Goal: Check status: Check status

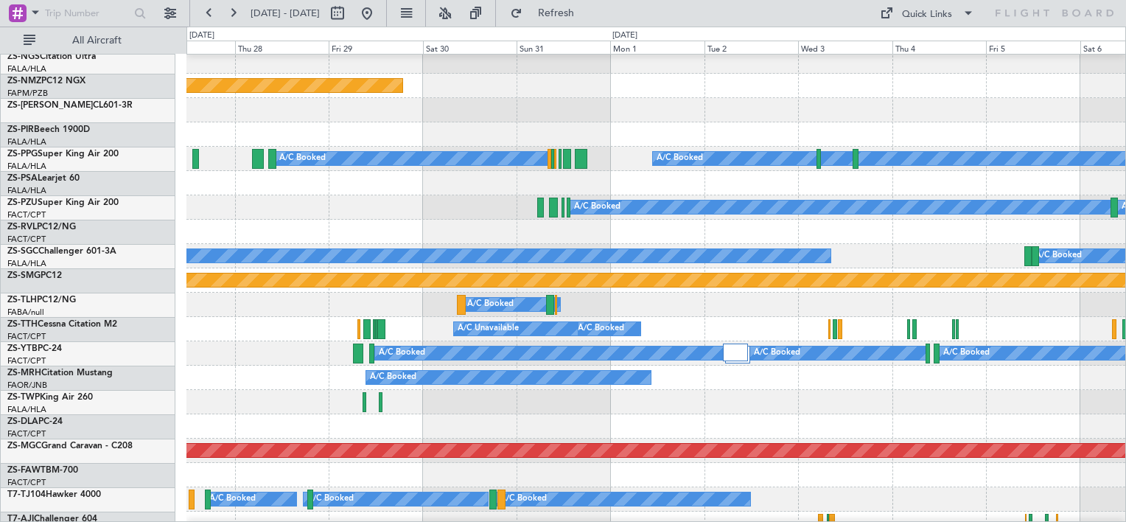
scroll to position [516, 0]
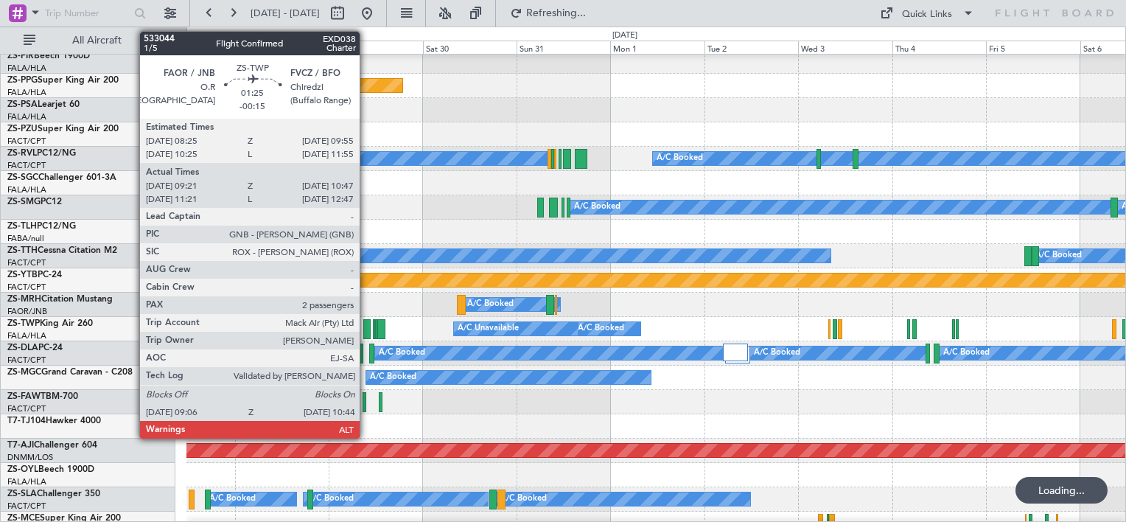
click at [366, 324] on div at bounding box center [366, 329] width 7 height 20
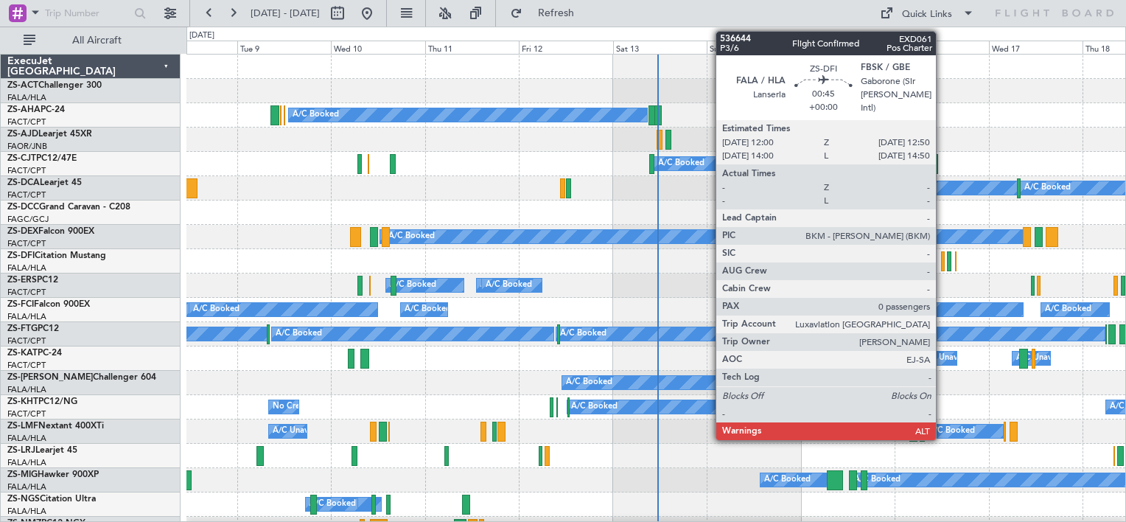
click at [943, 259] on div at bounding box center [943, 261] width 4 height 20
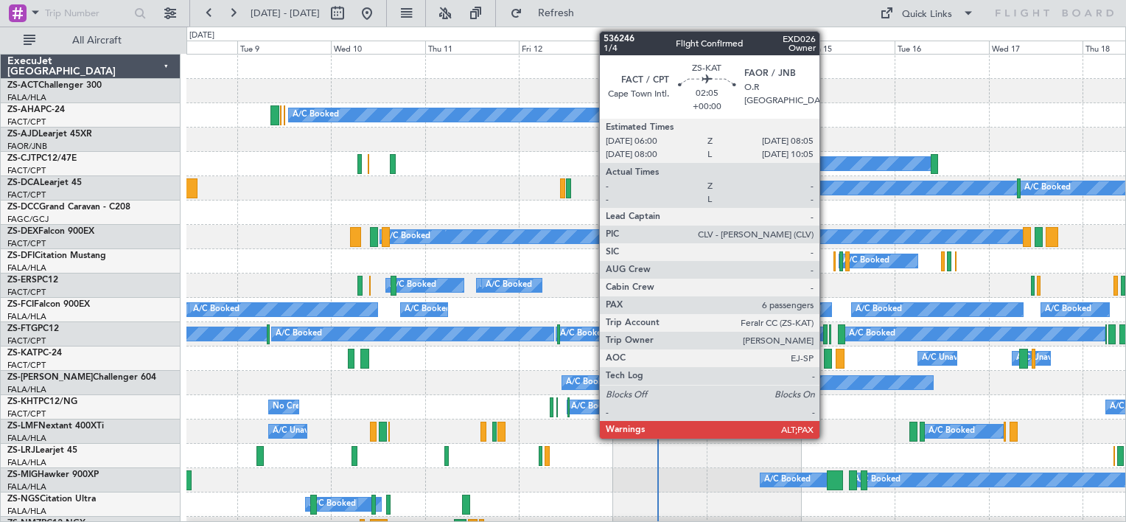
click at [826, 360] on div at bounding box center [828, 359] width 9 height 20
